Goal: Entertainment & Leisure: Consume media (video, audio)

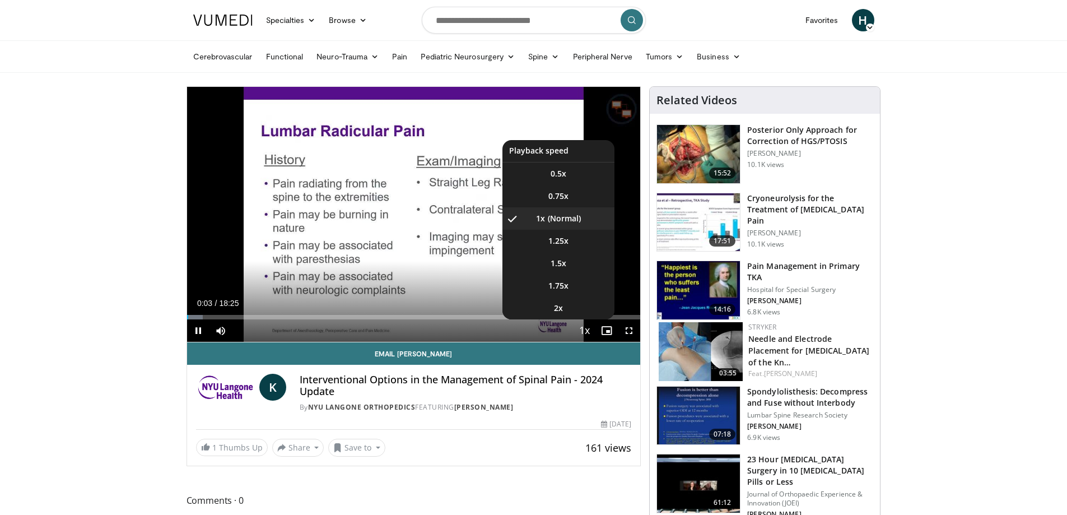
click at [585, 328] on span "Video Player" at bounding box center [584, 331] width 16 height 22
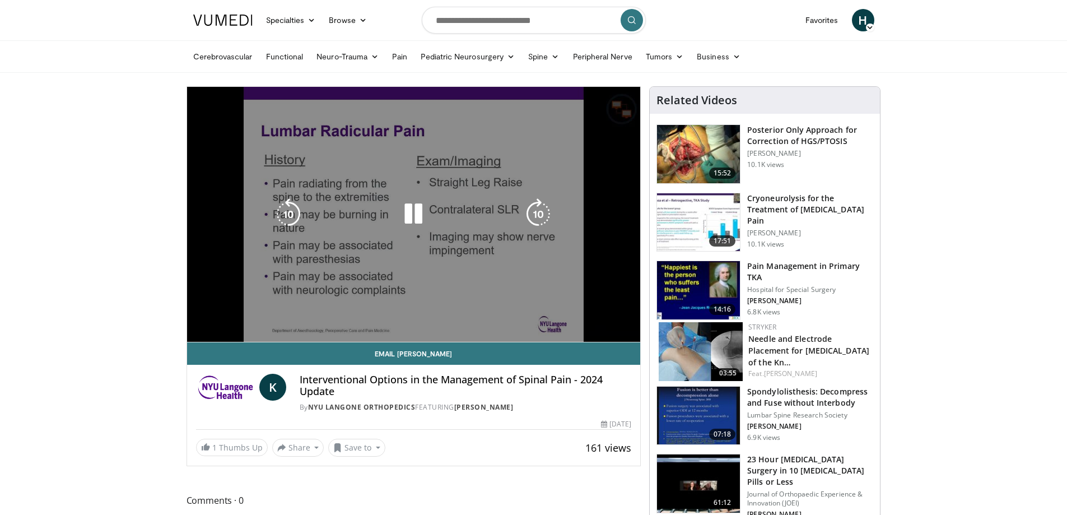
click at [587, 328] on video-js "**********" at bounding box center [414, 214] width 454 height 255
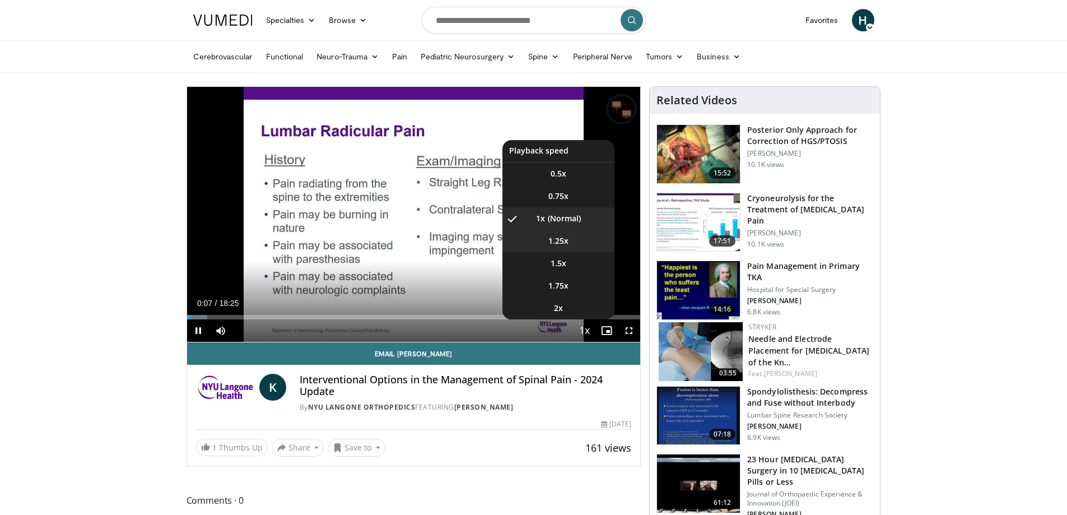
click at [563, 242] on span "1.25x" at bounding box center [558, 240] width 20 height 11
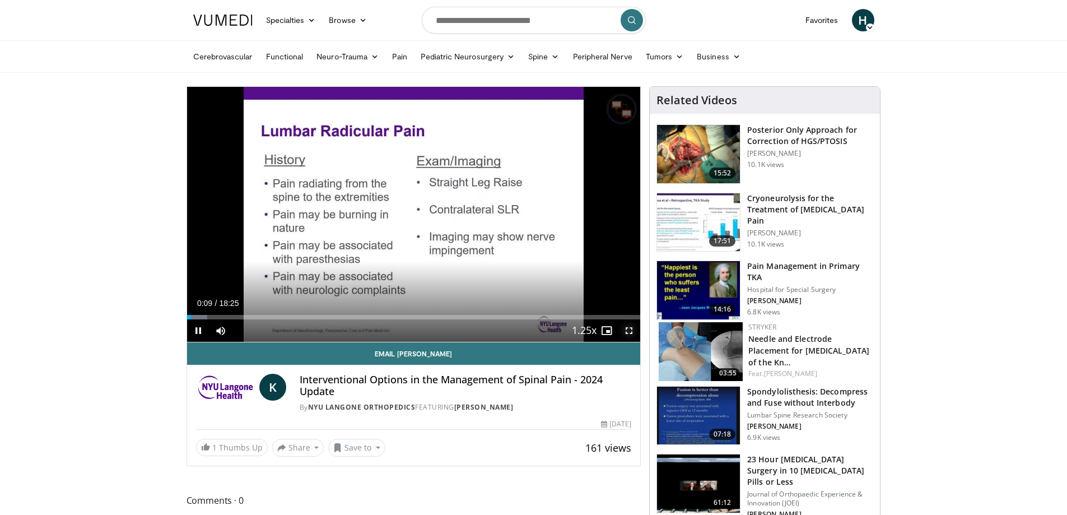
click at [626, 333] on span "Video Player" at bounding box center [629, 330] width 22 height 22
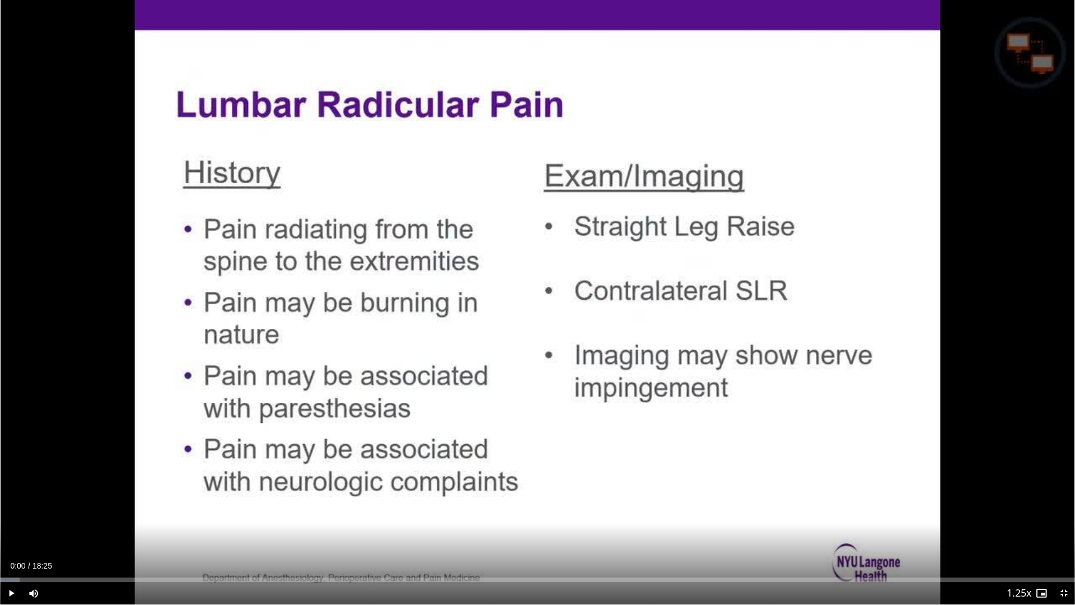
drag, startPoint x: 30, startPoint y: 580, endPoint x: -25, endPoint y: 578, distance: 54.9
click at [0, 514] on html "Specialties Adult & Family Medicine Allergy, [MEDICAL_DATA], Immunology Anesthe…" at bounding box center [537, 302] width 1075 height 605
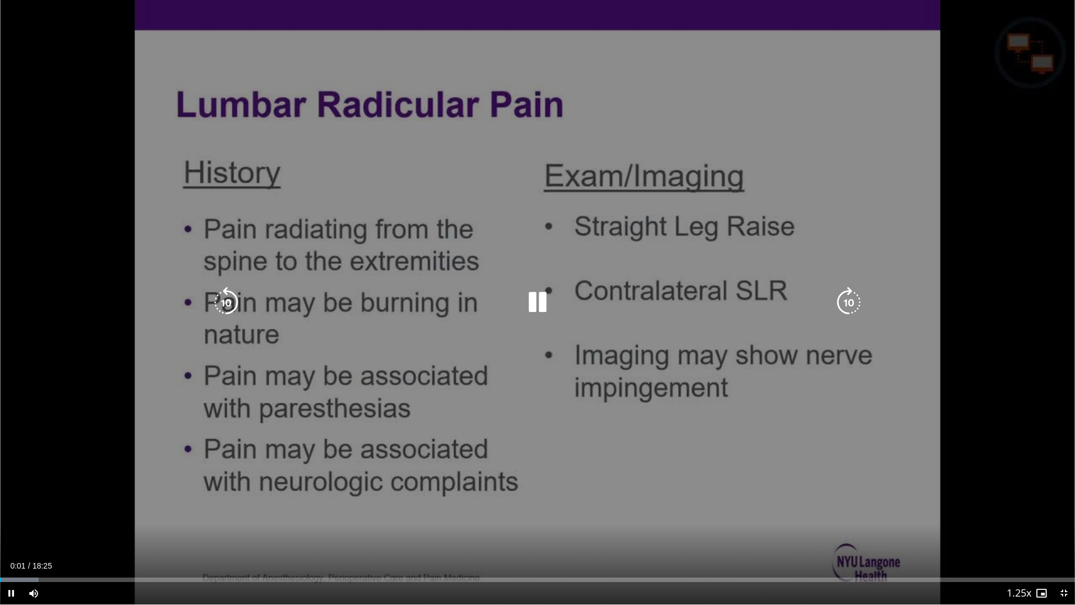
drag, startPoint x: 432, startPoint y: 29, endPoint x: 468, endPoint y: 286, distance: 259.0
click at [468, 286] on div "10 seconds Tap to unmute" at bounding box center [537, 302] width 1075 height 604
click at [467, 106] on div "10 seconds Tap to unmute" at bounding box center [537, 302] width 1075 height 604
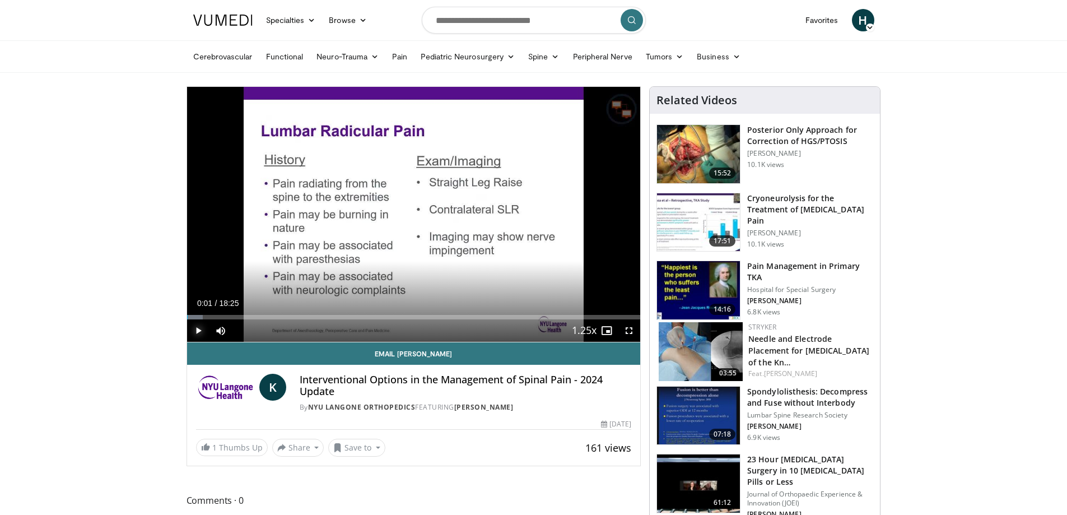
click at [197, 330] on span "Video Player" at bounding box center [198, 330] width 22 height 22
click at [629, 329] on span "Video Player" at bounding box center [629, 330] width 22 height 22
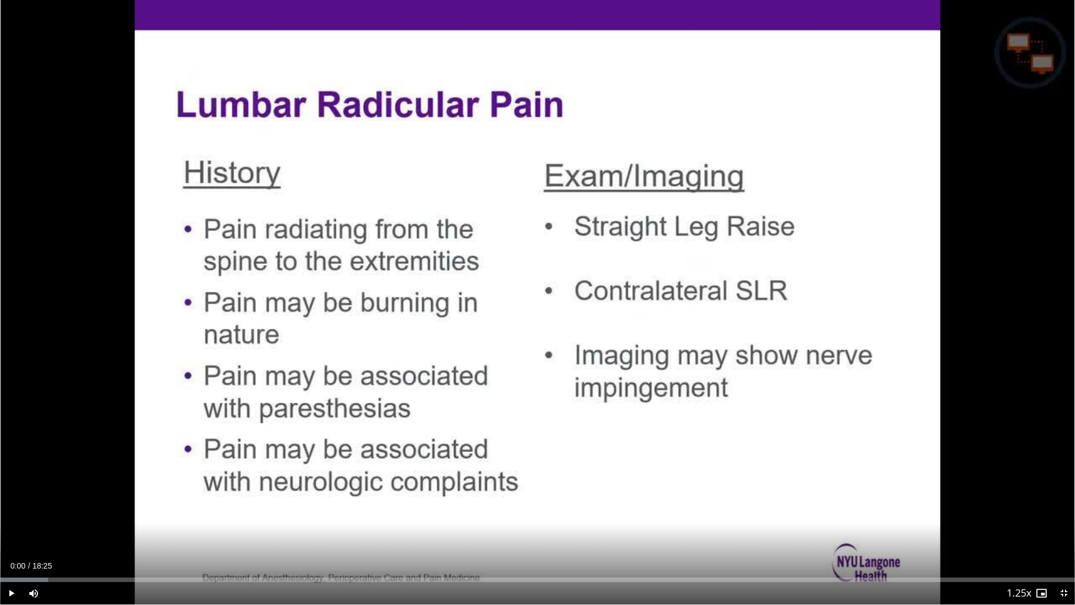
drag, startPoint x: 8, startPoint y: 576, endPoint x: -1, endPoint y: 578, distance: 9.8
click at [0, 514] on html "Specialties Adult & Family Medicine Allergy, [MEDICAL_DATA], Immunology Anesthe…" at bounding box center [537, 302] width 1075 height 605
drag, startPoint x: 12, startPoint y: 576, endPoint x: 1, endPoint y: 578, distance: 11.4
click at [1, 514] on div "Loaded : 5.37% 00:00 00:01" at bounding box center [537, 576] width 1075 height 11
